Goal: Check status: Check status

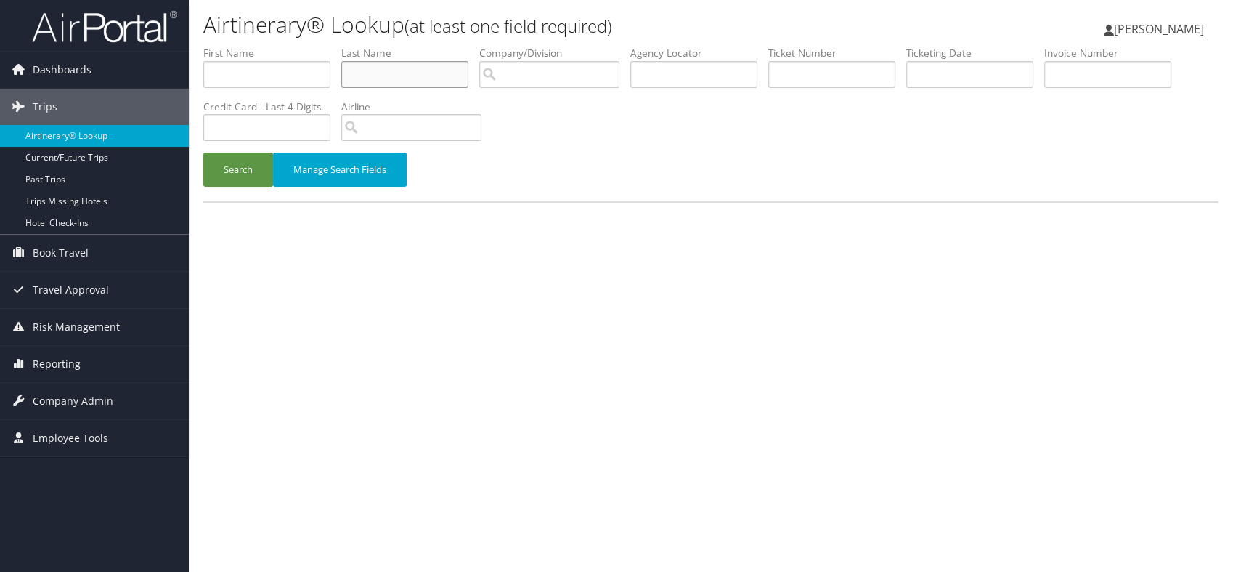
click at [367, 70] on input "text" at bounding box center [404, 74] width 127 height 27
type input "[PERSON_NAME]"
click at [239, 170] on button "Search" at bounding box center [238, 170] width 70 height 34
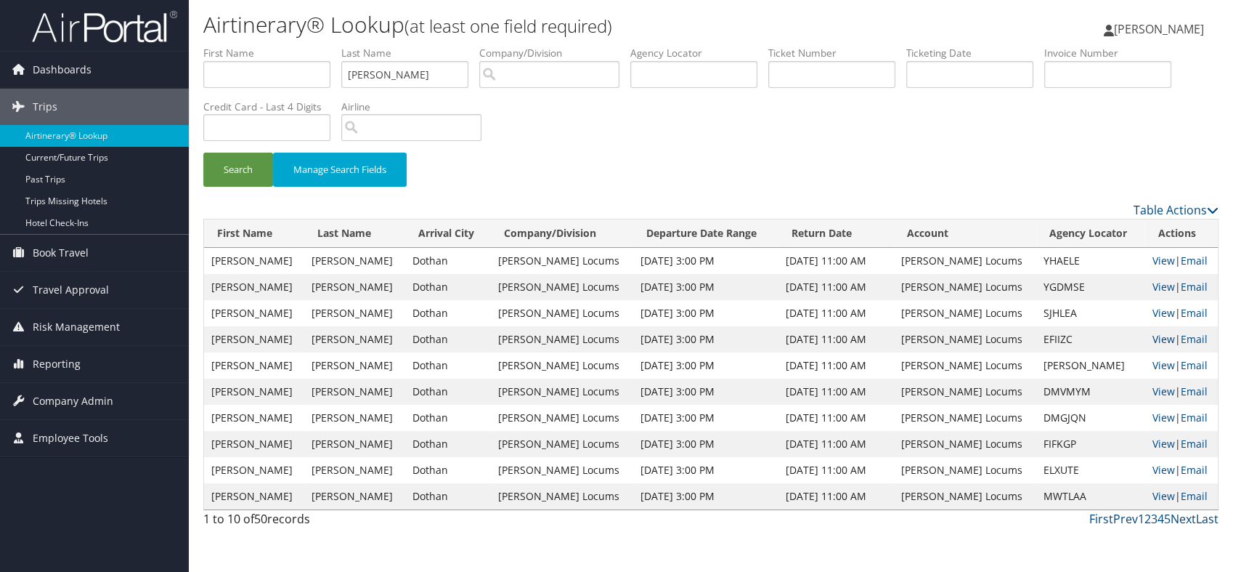
click at [1155, 340] on link "View" at bounding box center [1163, 339] width 23 height 14
click at [1153, 365] on link "View" at bounding box center [1163, 365] width 23 height 14
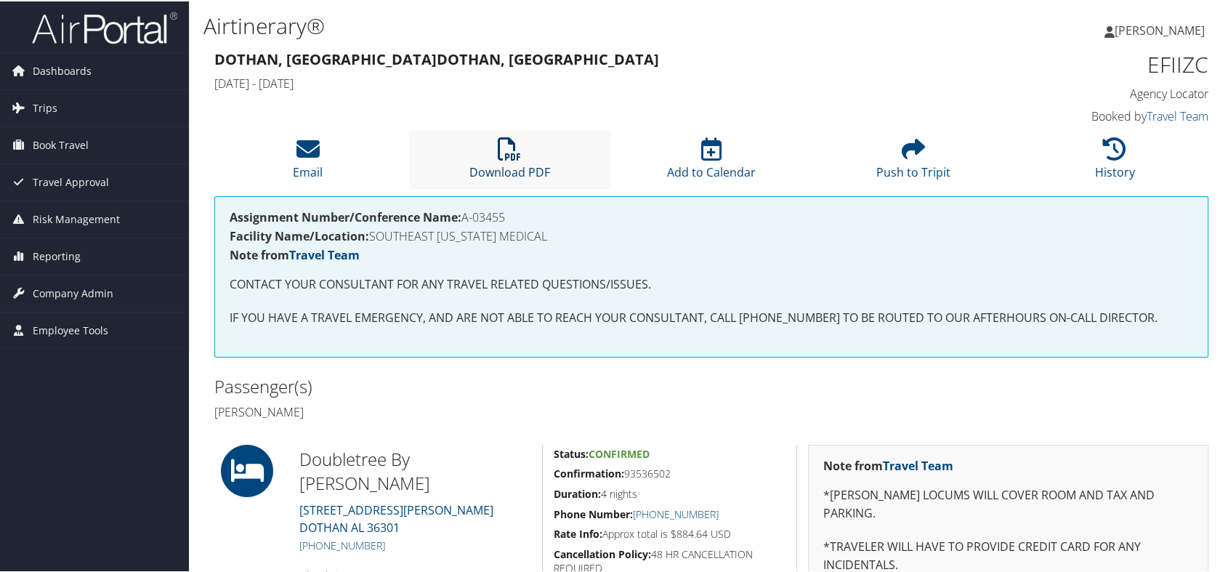
click at [503, 163] on link "Download PDF" at bounding box center [509, 161] width 81 height 35
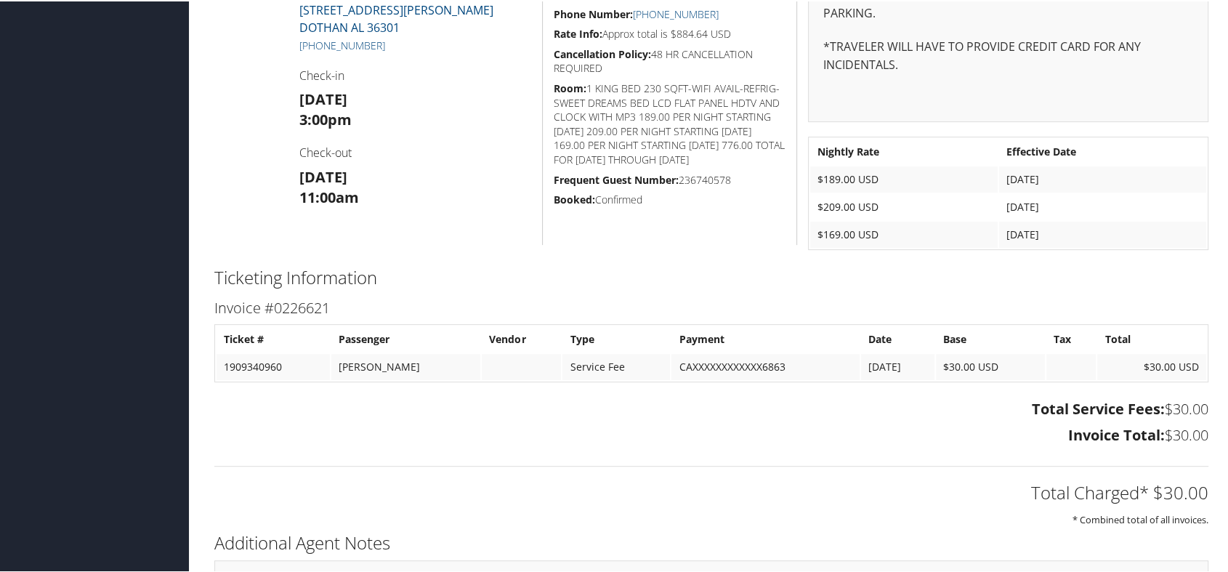
scroll to position [615, 0]
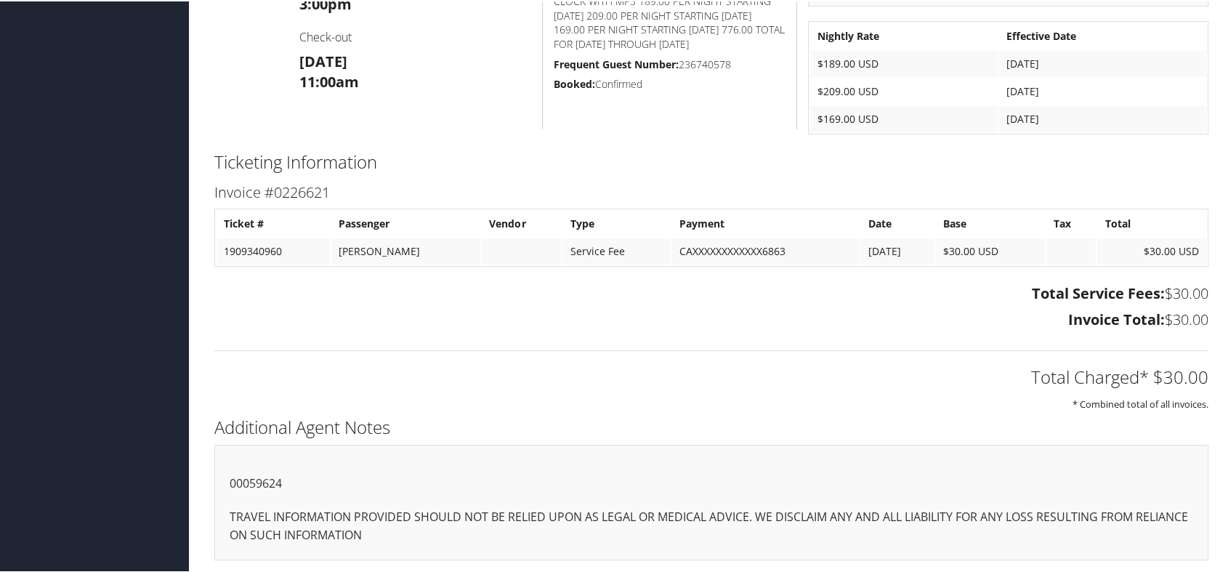
click at [721, 388] on div "Ticketing Information Invoice #0226621 Ticket # Passenger Vendor Type Payment D…" at bounding box center [710, 278] width 1015 height 265
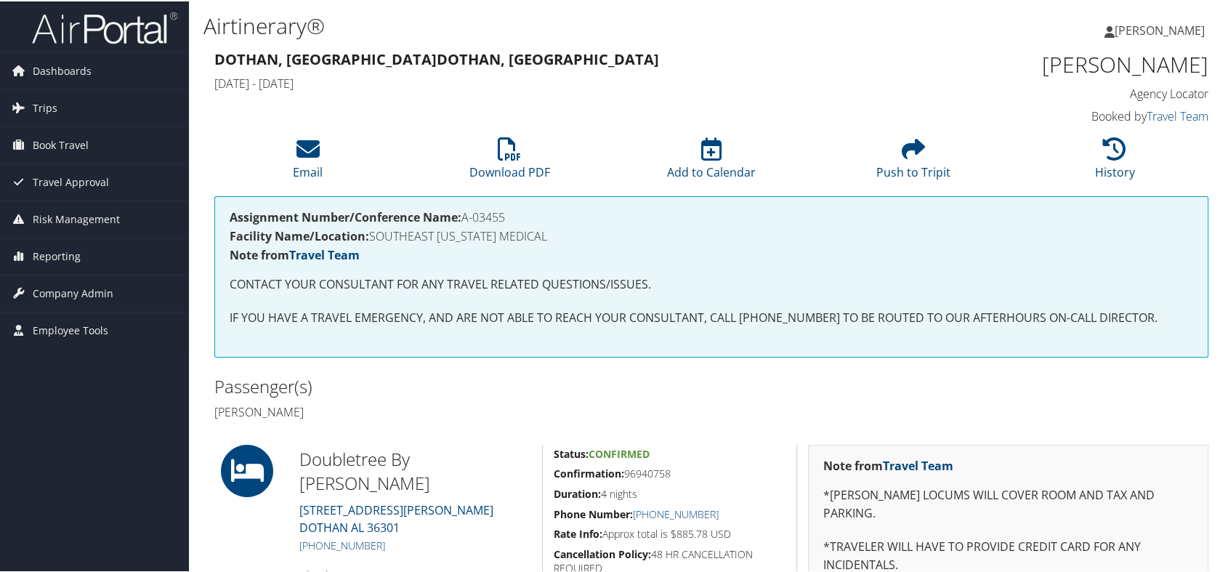
scroll to position [81, 0]
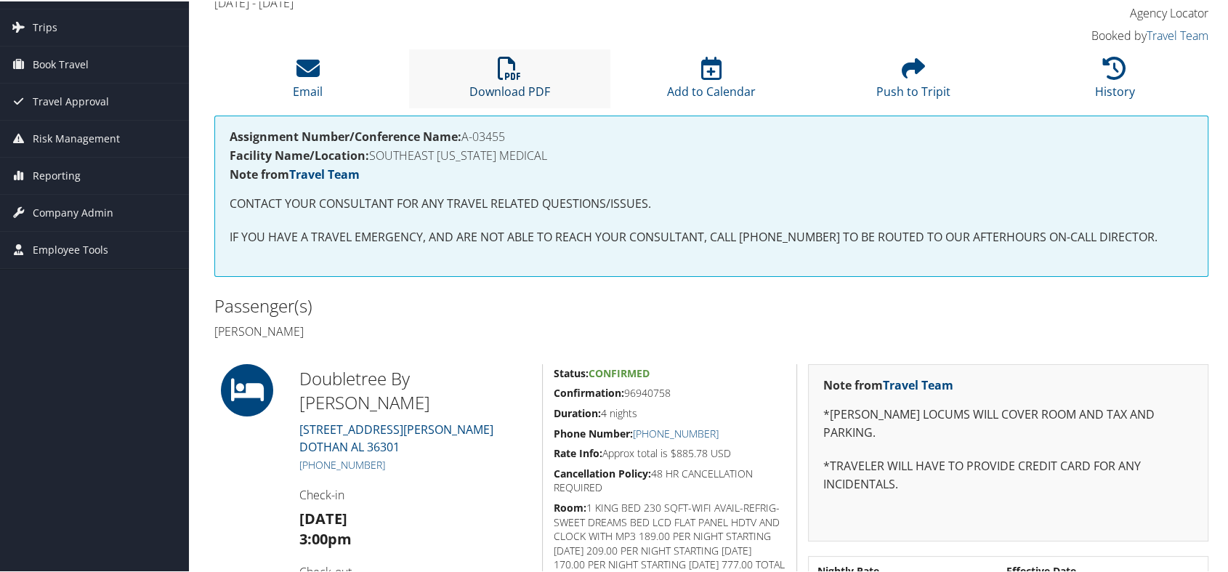
click at [517, 74] on icon at bounding box center [509, 66] width 23 height 23
